Goal: Transaction & Acquisition: Purchase product/service

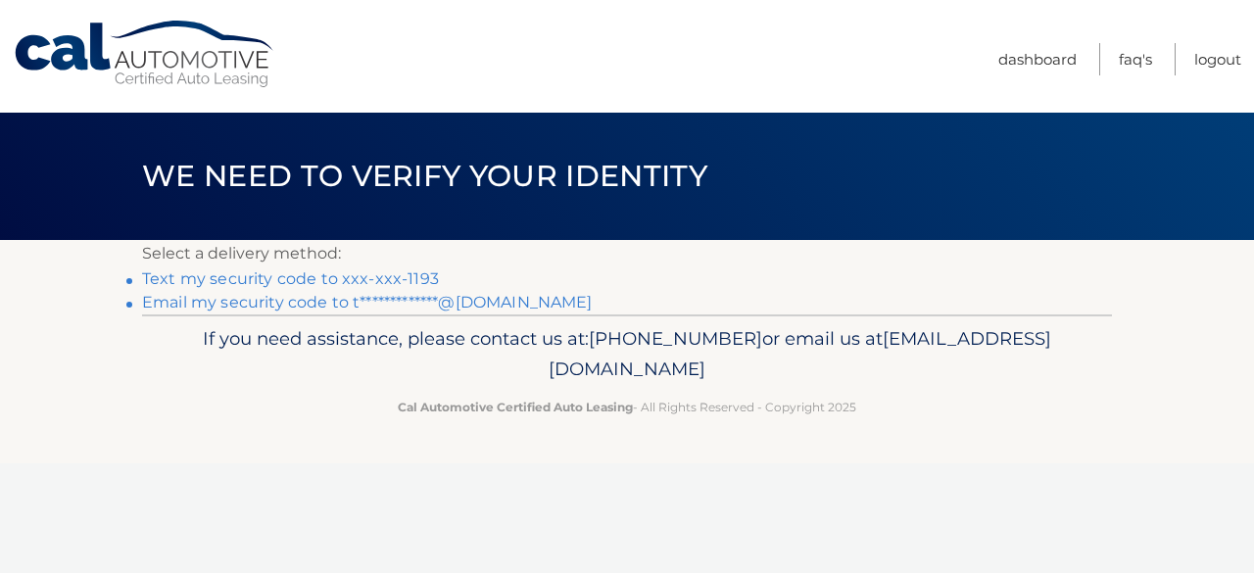
click at [361, 277] on link "Text my security code to xxx-xxx-1193" at bounding box center [290, 278] width 297 height 19
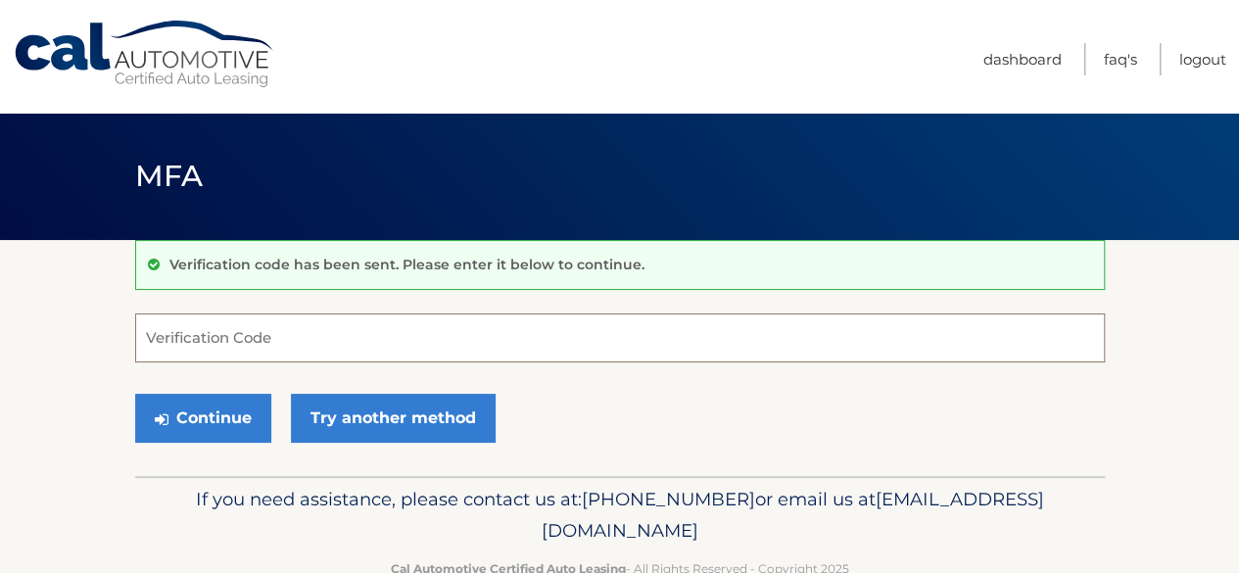
click at [325, 346] on input "Verification Code" at bounding box center [620, 337] width 970 height 49
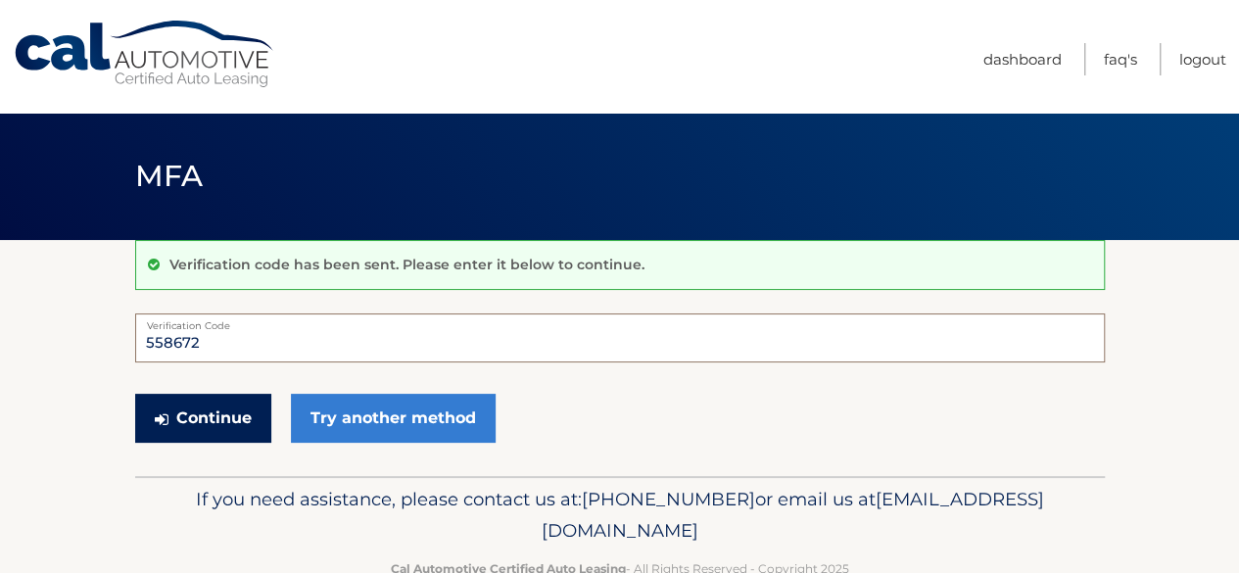
type input "558672"
click at [241, 423] on button "Continue" at bounding box center [203, 418] width 136 height 49
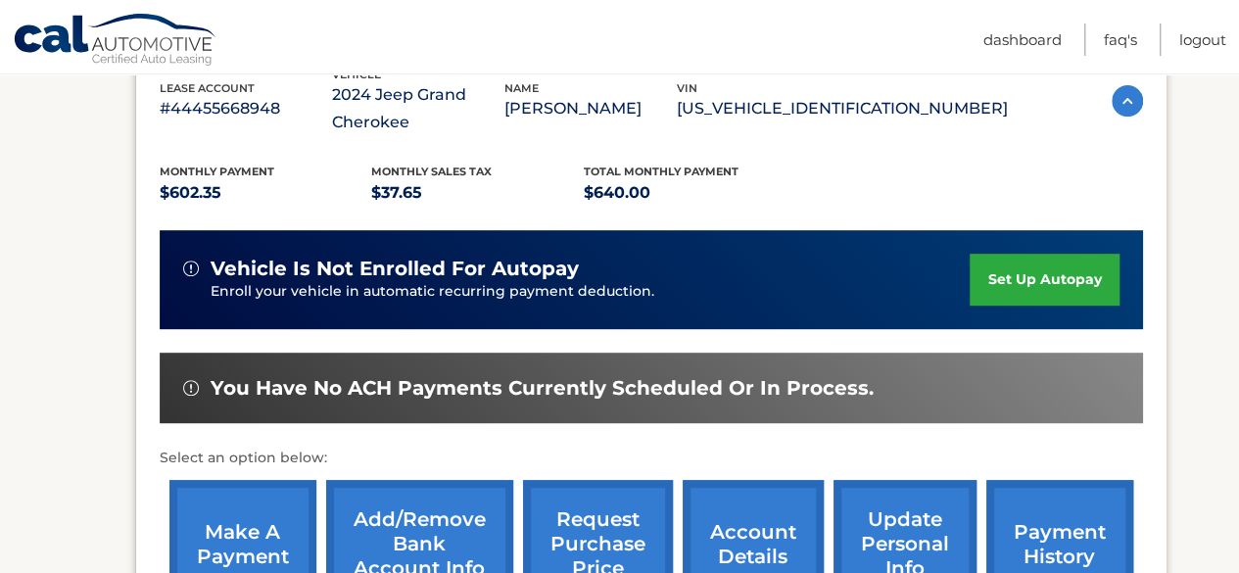
scroll to position [490, 0]
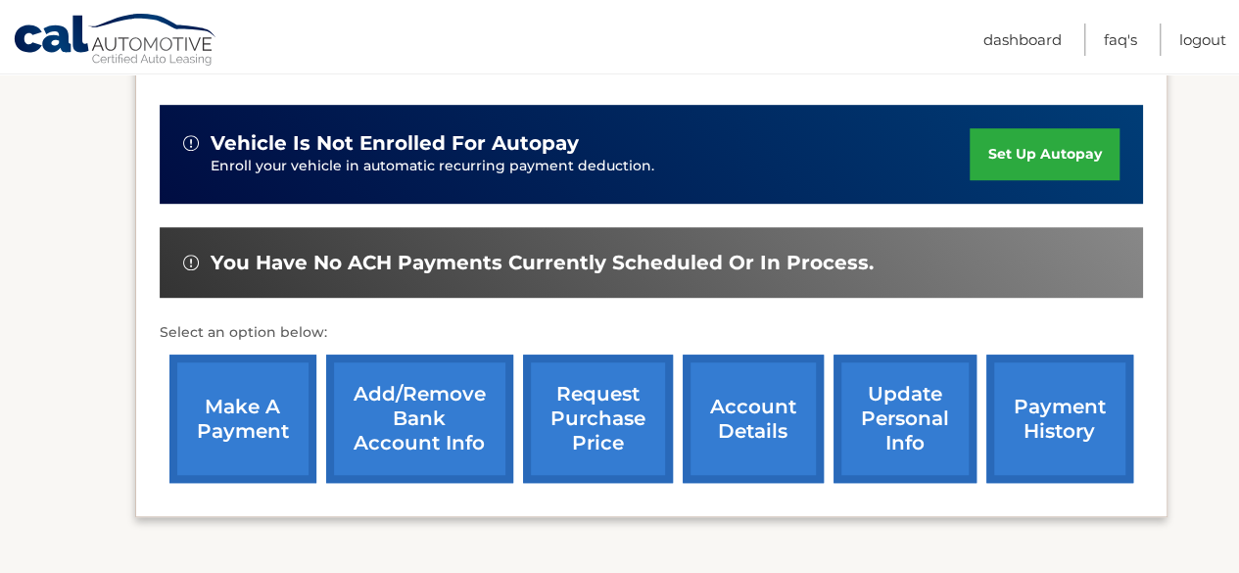
click at [253, 398] on link "make a payment" at bounding box center [242, 419] width 147 height 128
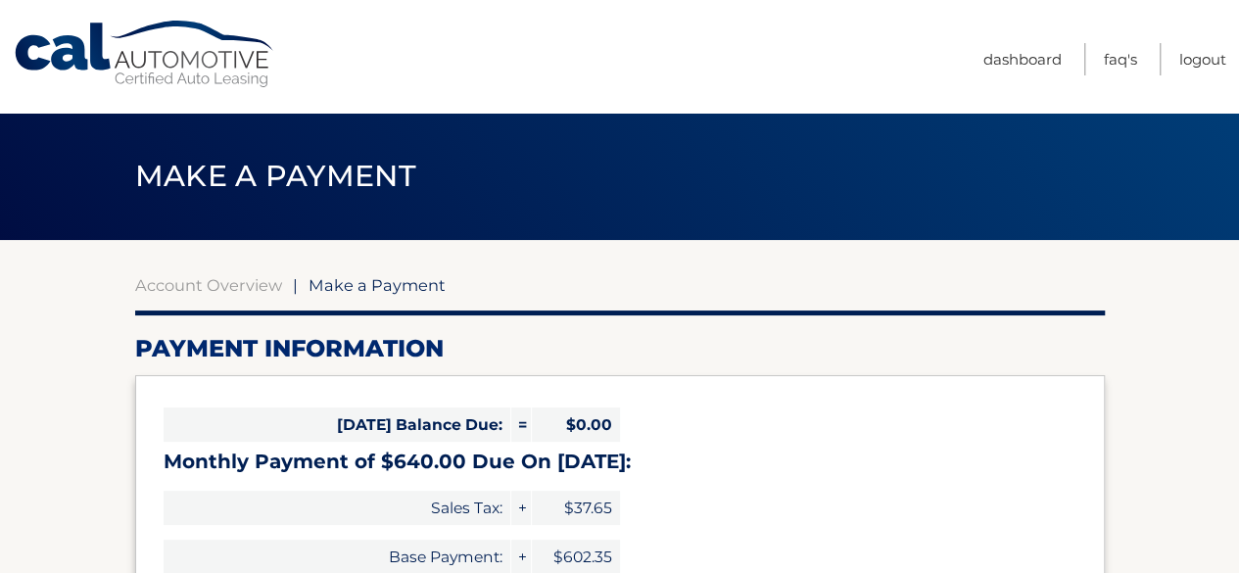
select select "NmQzYjA3MjAtOWRiYi00MzVkLWEwNjgtYjJmYmY4ODQyOGM2"
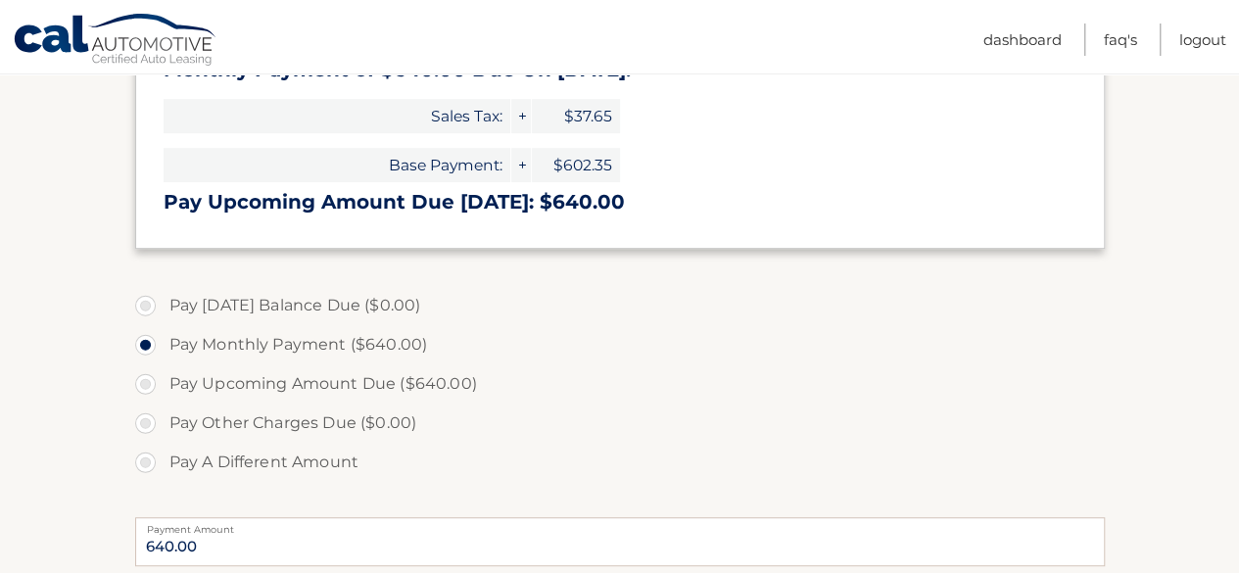
scroll to position [588, 0]
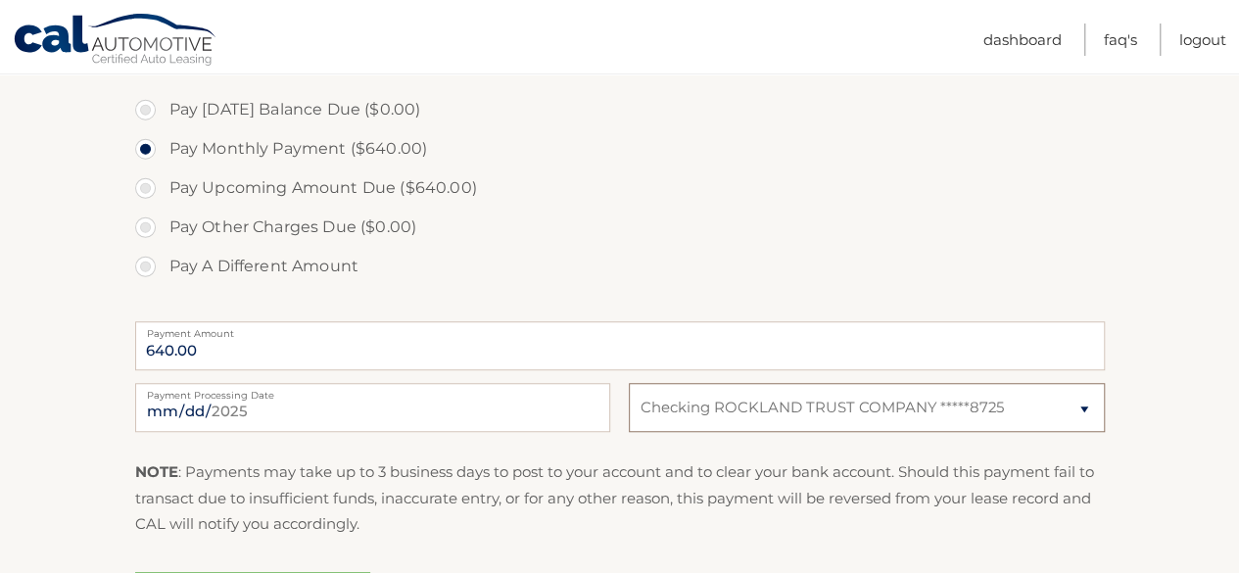
click at [813, 416] on select "Select Bank Account Checking ROCKLAND TRUST COMPANY *****8725" at bounding box center [866, 407] width 475 height 49
click at [810, 254] on label "Pay A Different Amount" at bounding box center [620, 266] width 970 height 39
click at [163, 254] on input "Pay A Different Amount" at bounding box center [153, 262] width 20 height 31
radio input "true"
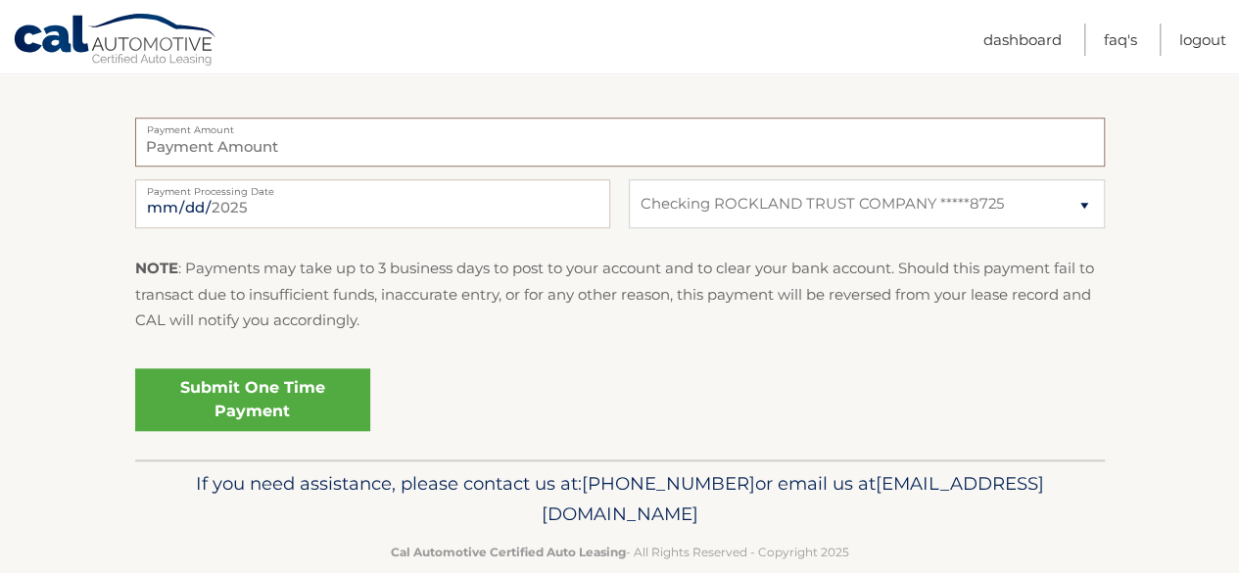
scroll to position [825, 0]
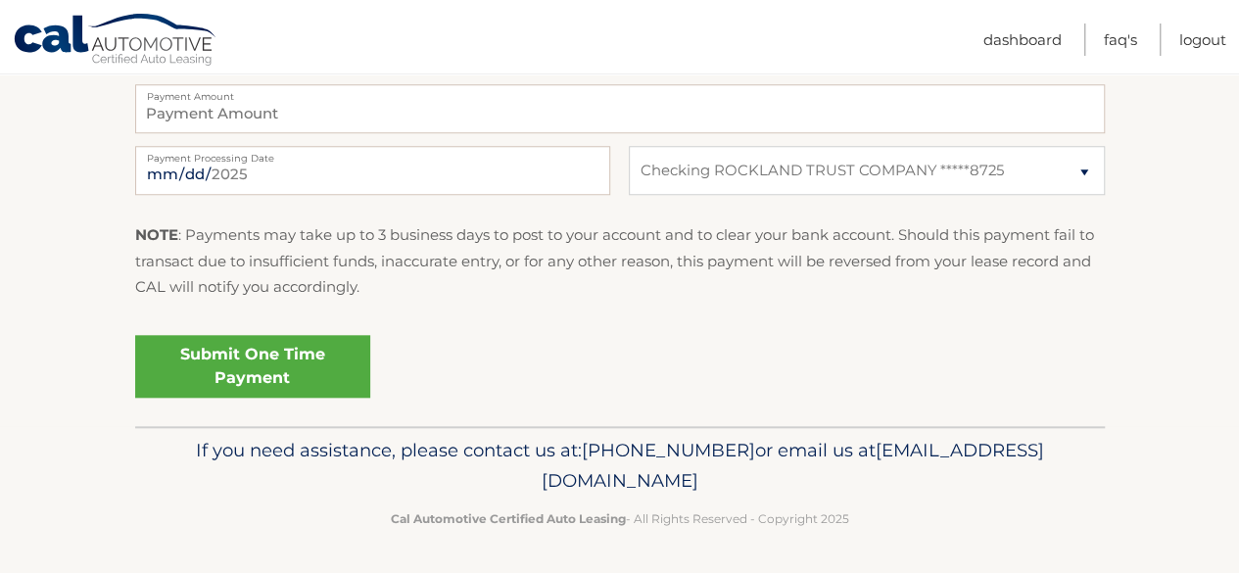
click at [259, 356] on link "Submit One Time Payment" at bounding box center [252, 366] width 235 height 63
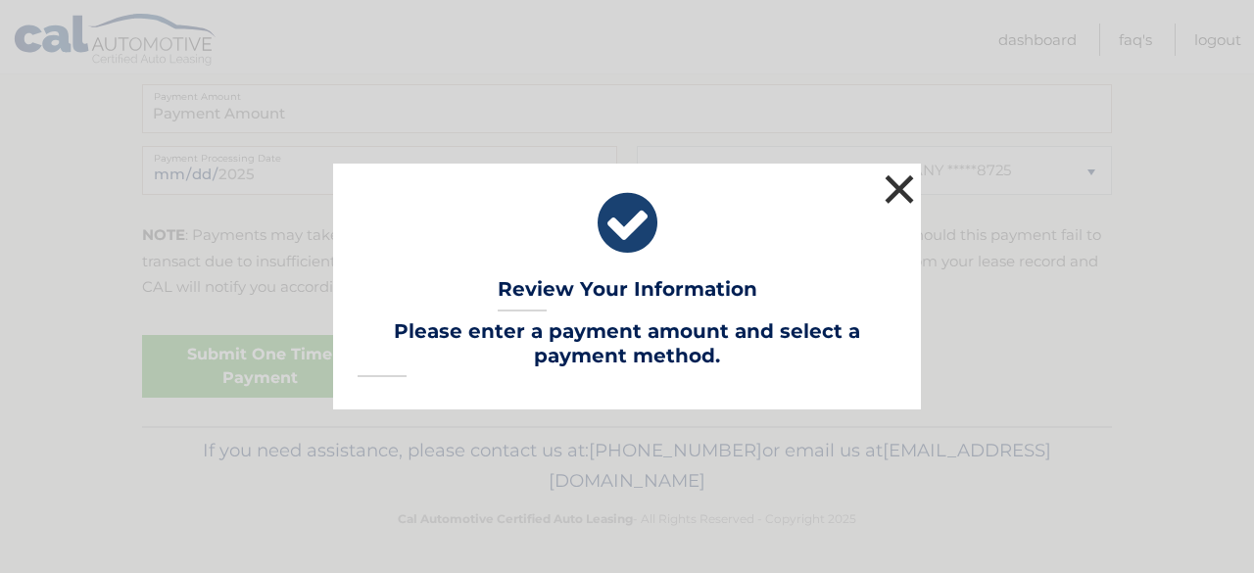
click at [905, 189] on button "×" at bounding box center [898, 188] width 39 height 39
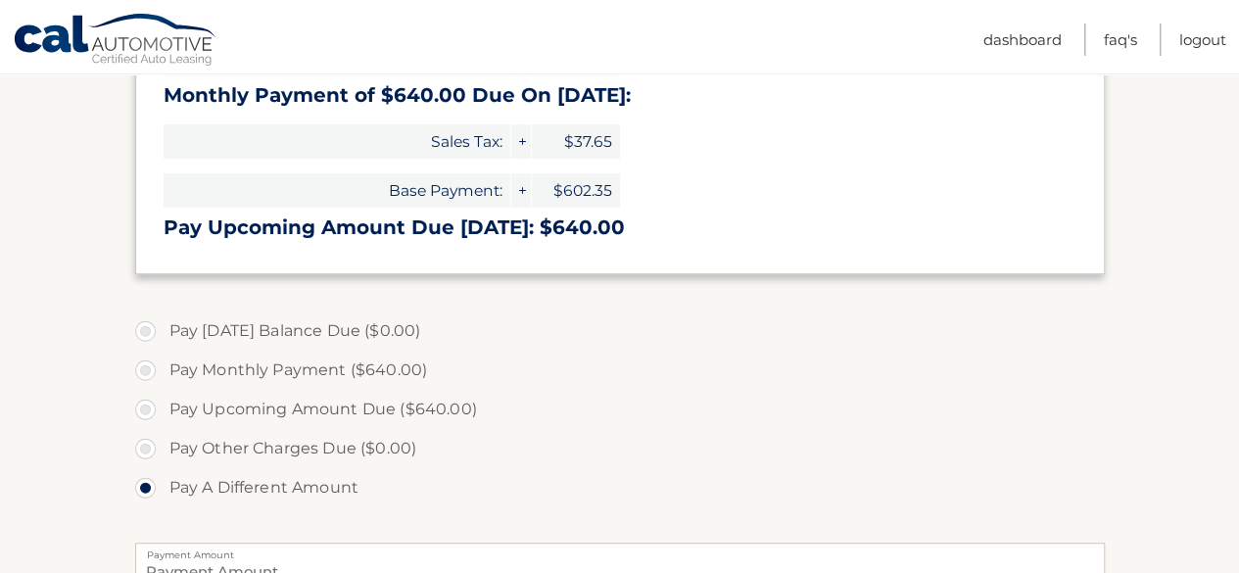
scroll to position [490, 0]
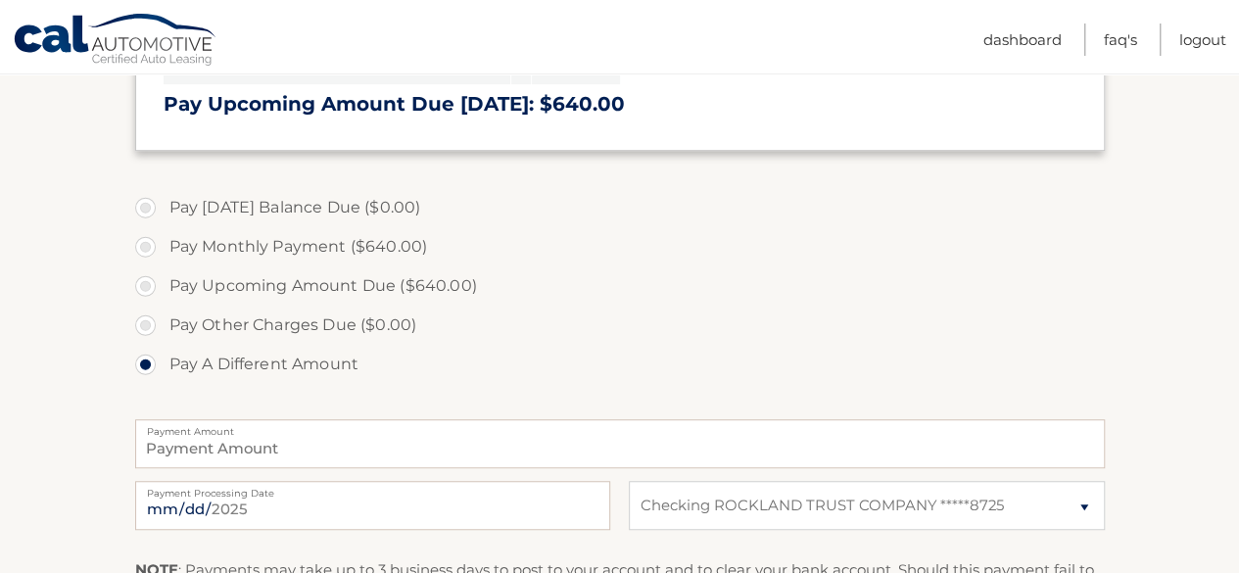
click at [150, 244] on label "Pay Monthly Payment ($640.00)" at bounding box center [620, 246] width 970 height 39
click at [150, 244] on input "Pay Monthly Payment ($640.00)" at bounding box center [153, 242] width 20 height 31
radio input "true"
type input "640.00"
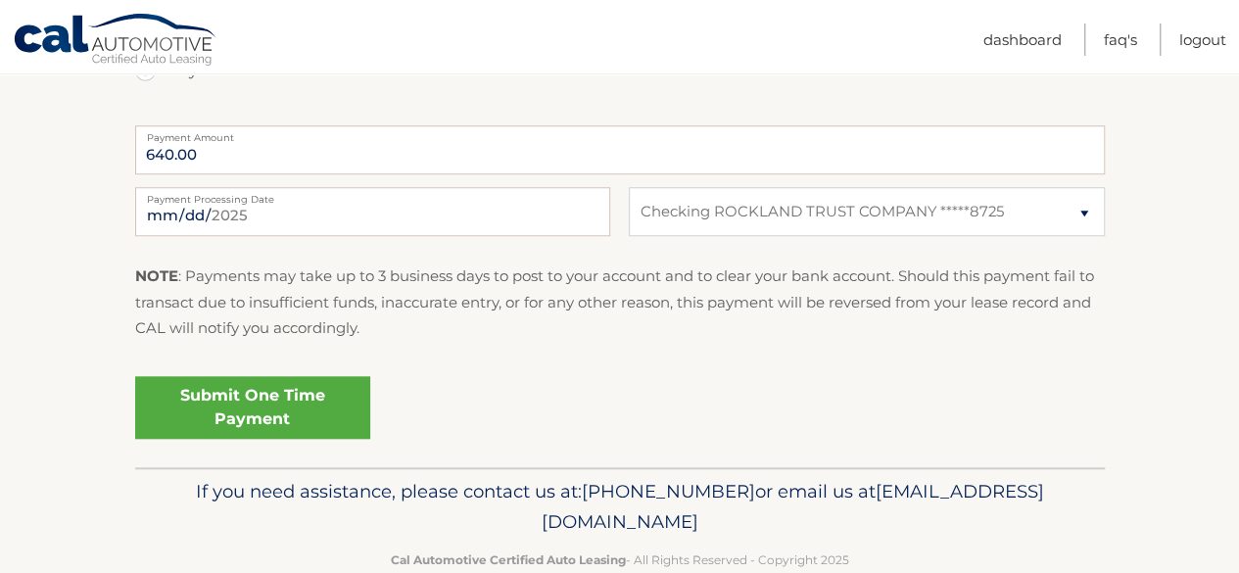
click at [250, 397] on link "Submit One Time Payment" at bounding box center [252, 407] width 235 height 63
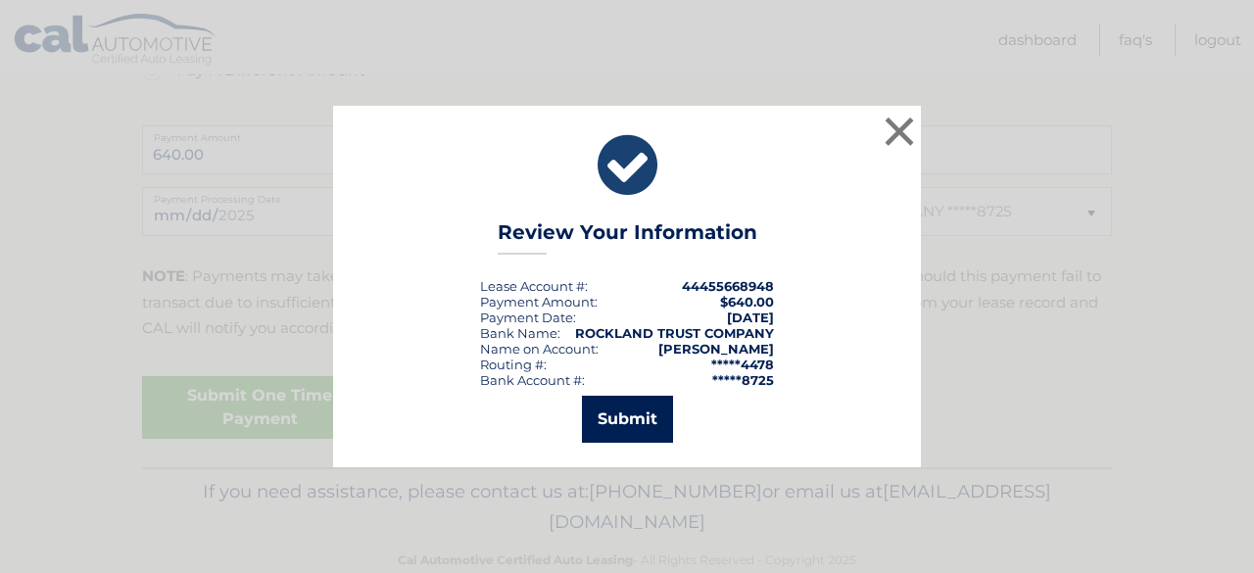
click at [621, 418] on button "Submit" at bounding box center [627, 419] width 91 height 47
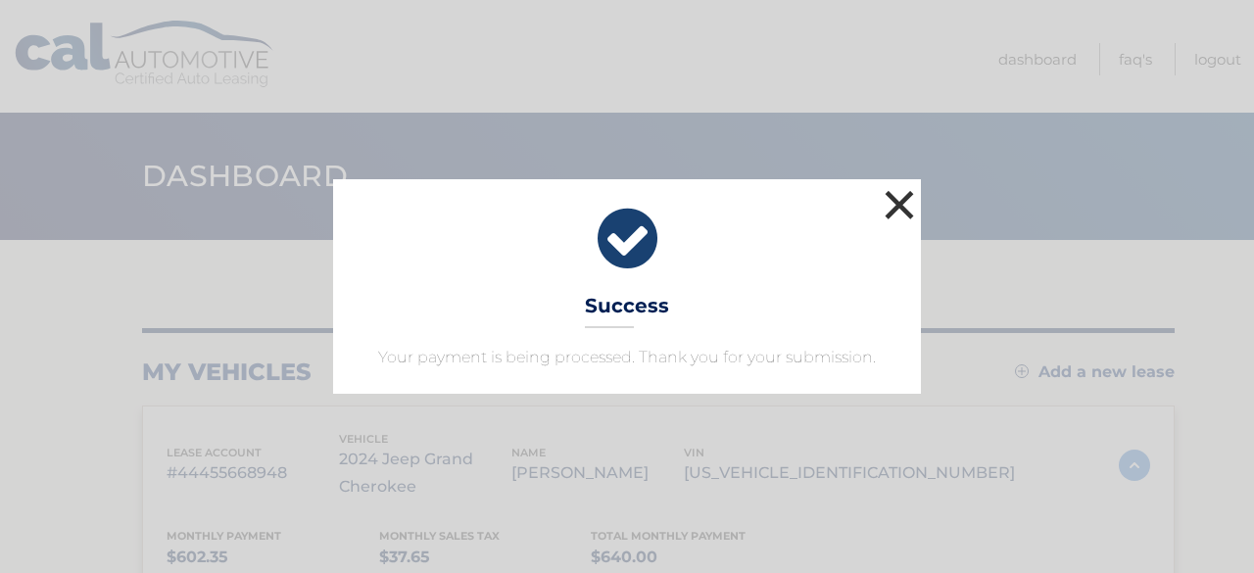
click at [911, 201] on button "×" at bounding box center [898, 204] width 39 height 39
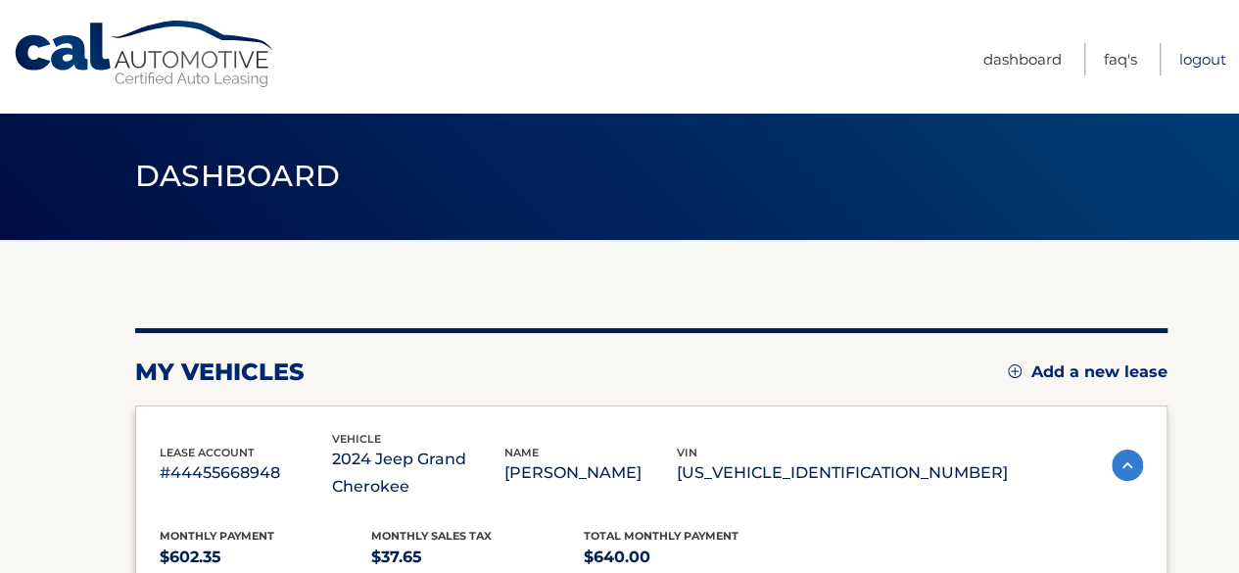
drag, startPoint x: 1191, startPoint y: 68, endPoint x: 1174, endPoint y: 52, distance: 22.9
click at [1191, 68] on link "Logout" at bounding box center [1202, 59] width 47 height 32
